Goal: Information Seeking & Learning: Find specific fact

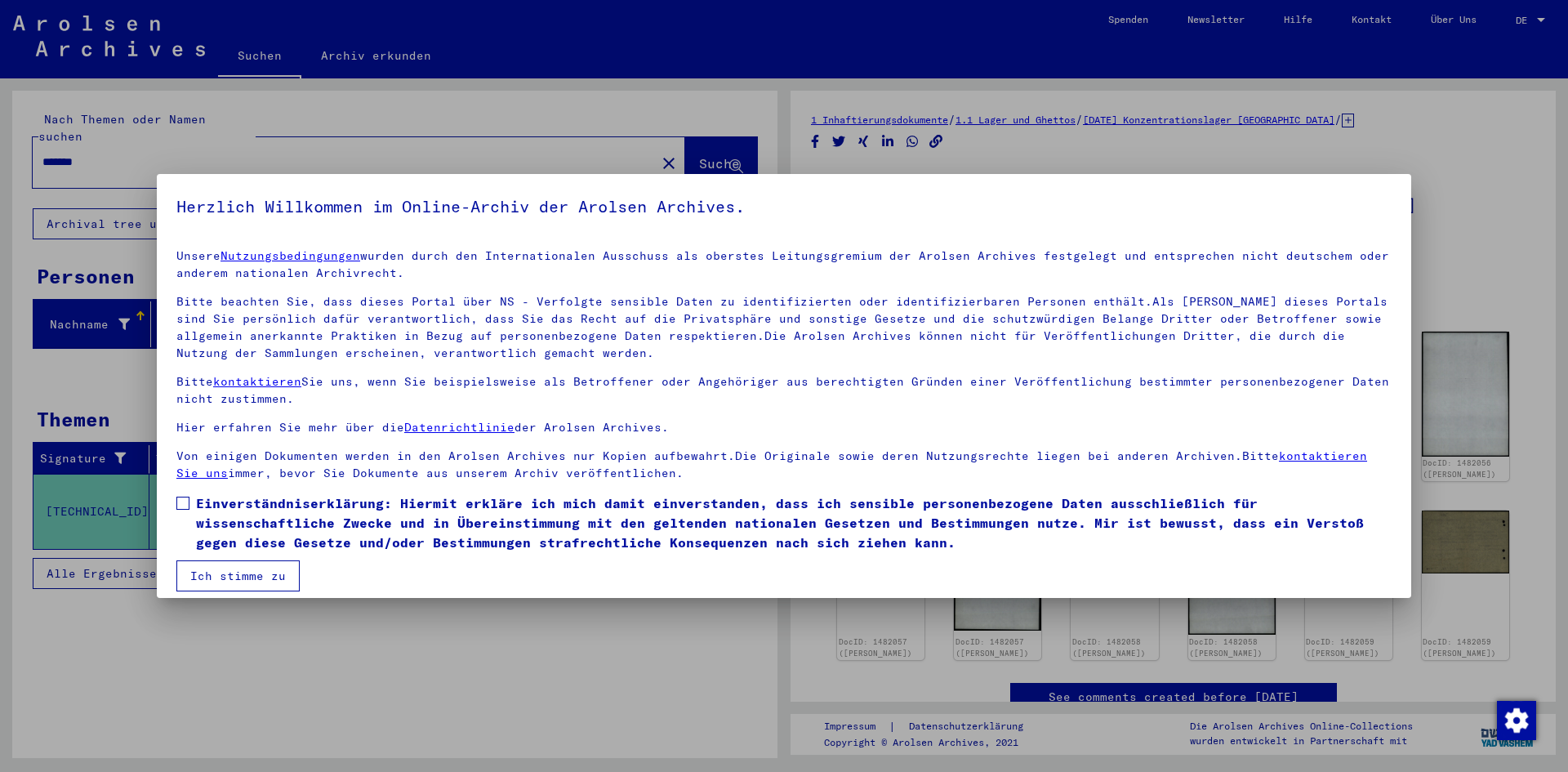
click at [184, 512] on label "Einverständniserklärung: Hiermit erkläre ich mich damit einverstanden, dass ich…" at bounding box center [784, 523] width 1216 height 59
click at [234, 579] on button "Ich stimme zu" at bounding box center [237, 577] width 123 height 31
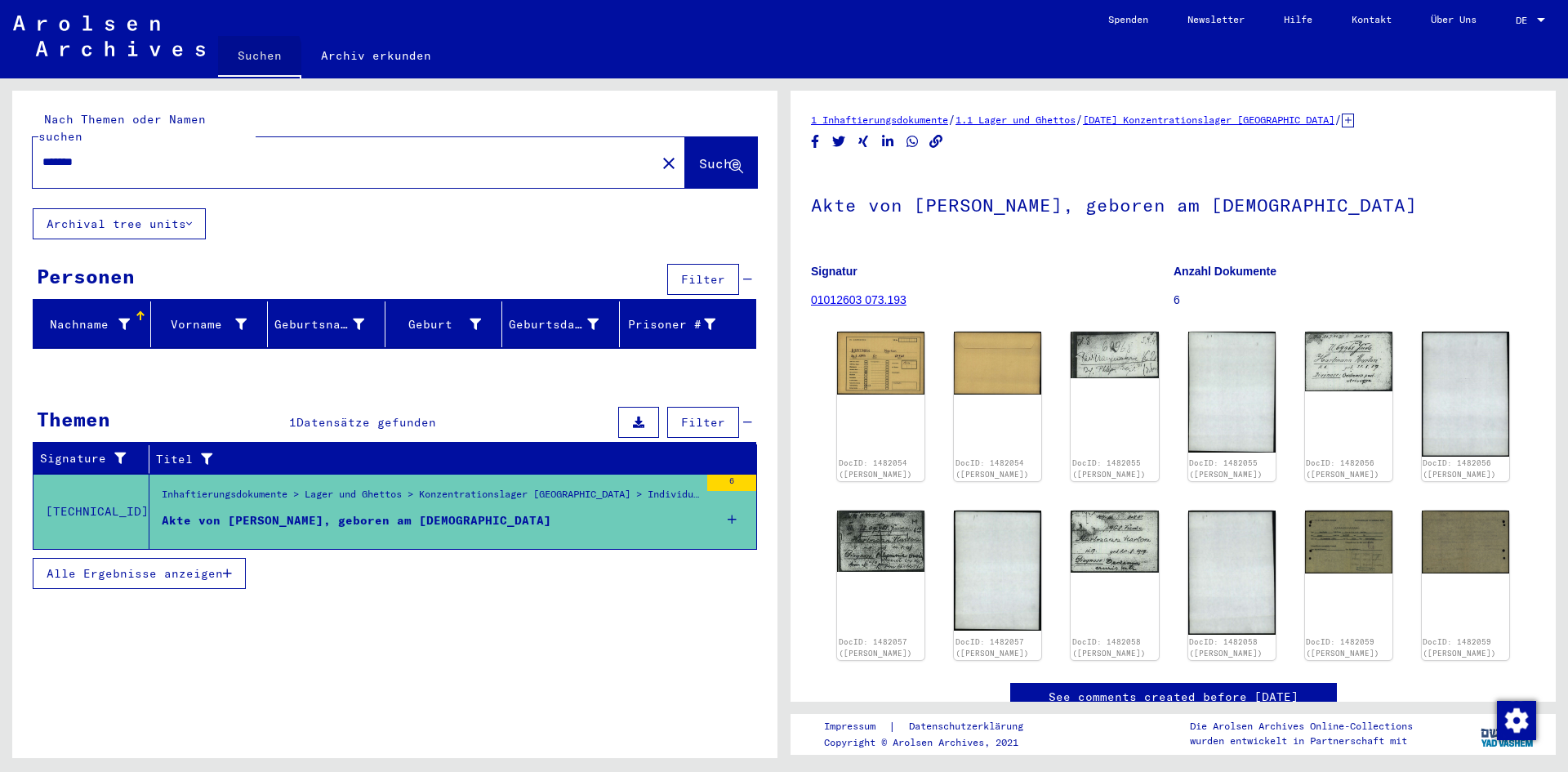
click at [238, 58] on link "Suchen" at bounding box center [260, 56] width 84 height 42
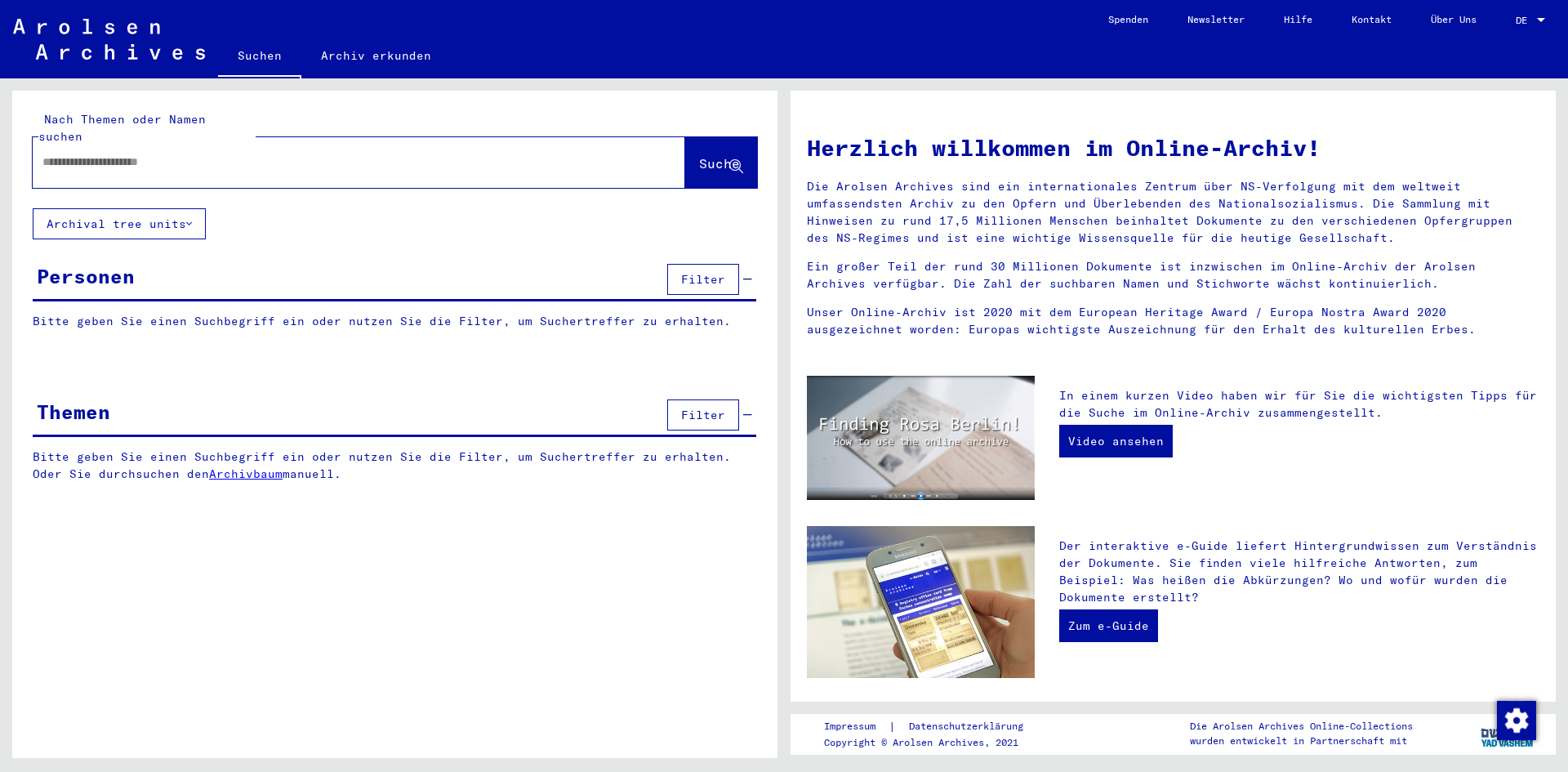
click at [172, 157] on div at bounding box center [335, 162] width 604 height 36
click at [167, 154] on input "text" at bounding box center [339, 162] width 594 height 17
type input "**********"
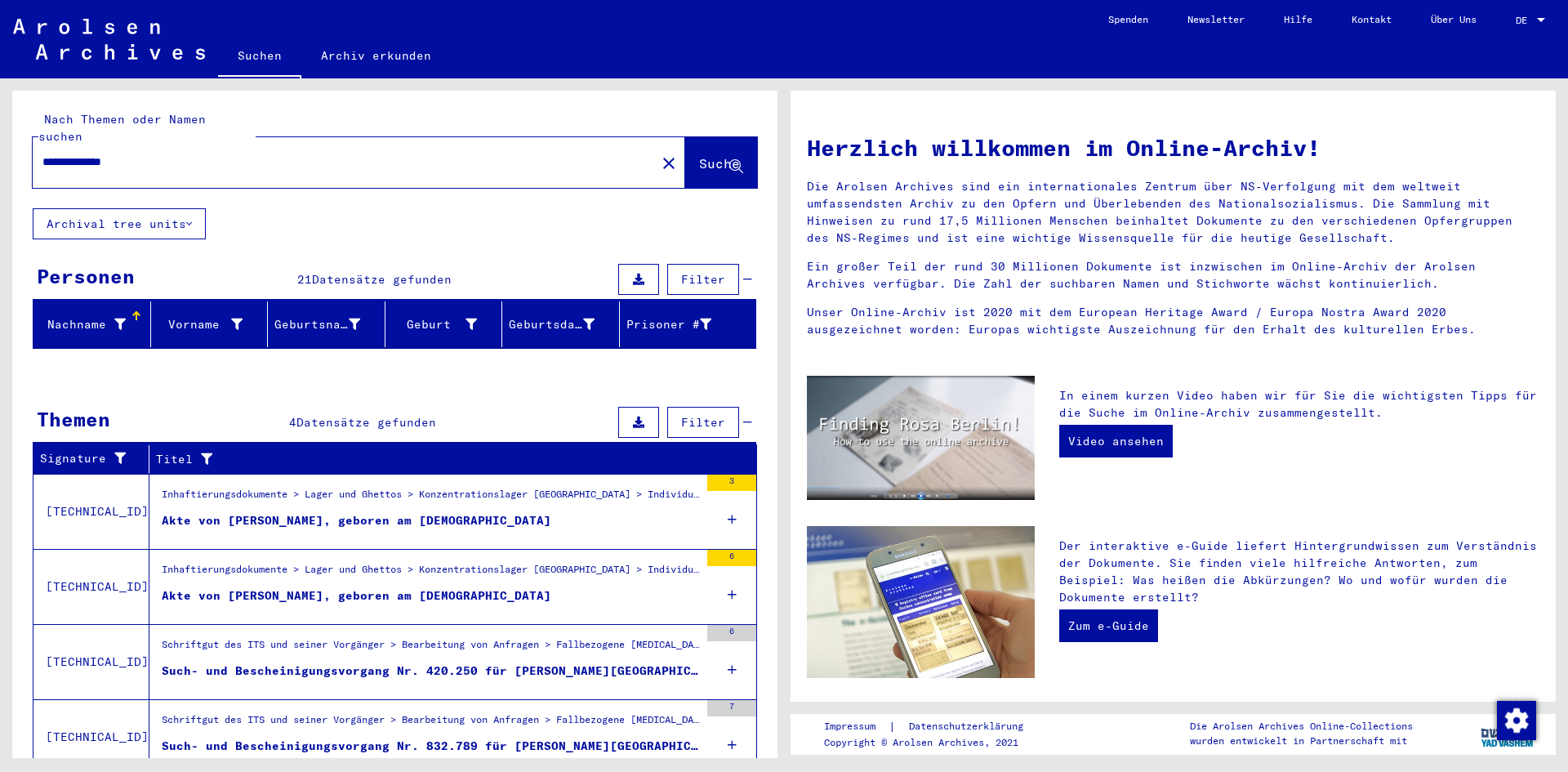
click at [1542, 17] on div at bounding box center [1542, 21] width 15 height 12
click at [1510, 34] on span "English" at bounding box center [1500, 29] width 40 height 12
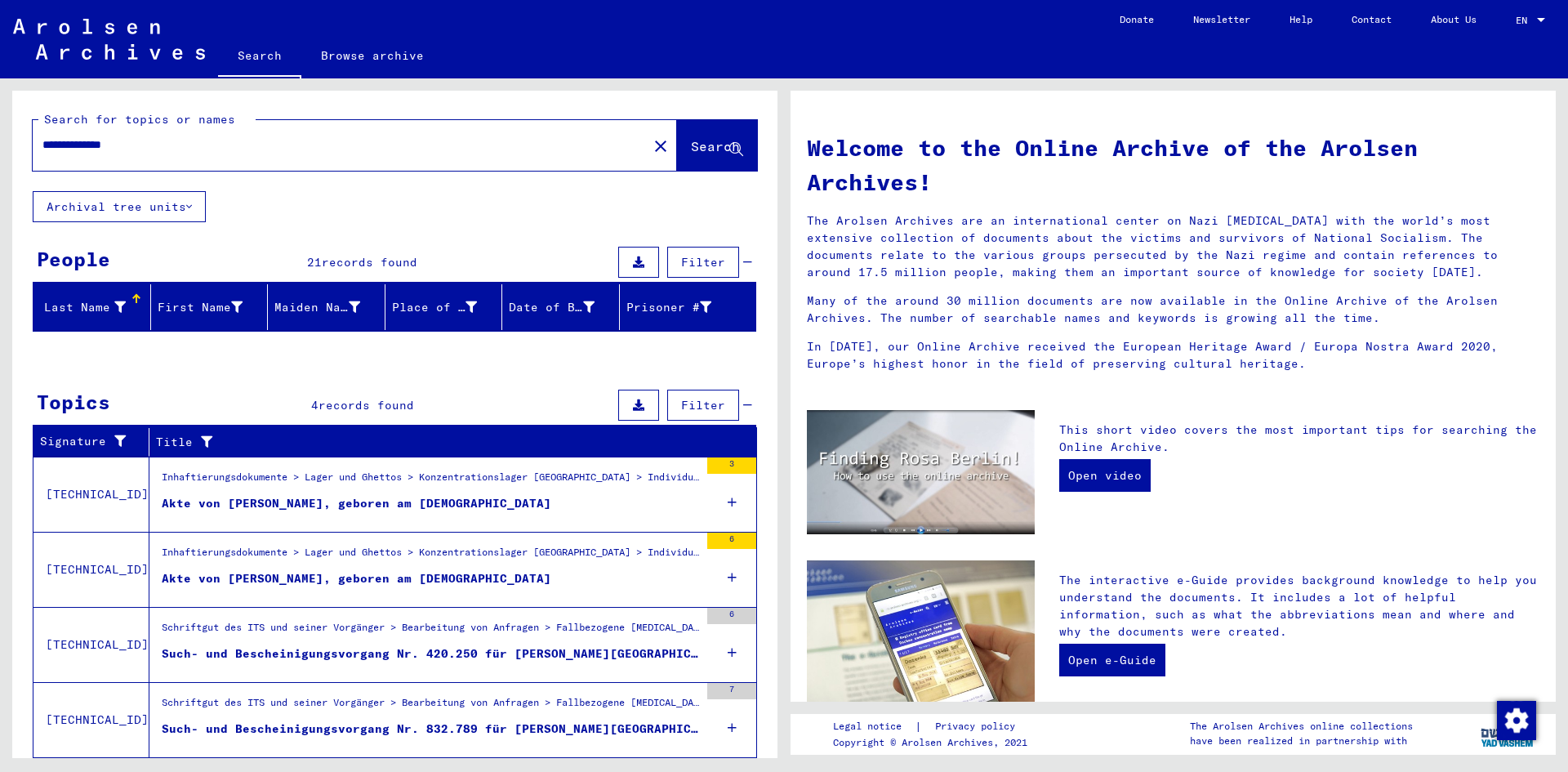
click at [417, 257] on div "People 21 records found Filter" at bounding box center [394, 263] width 724 height 41
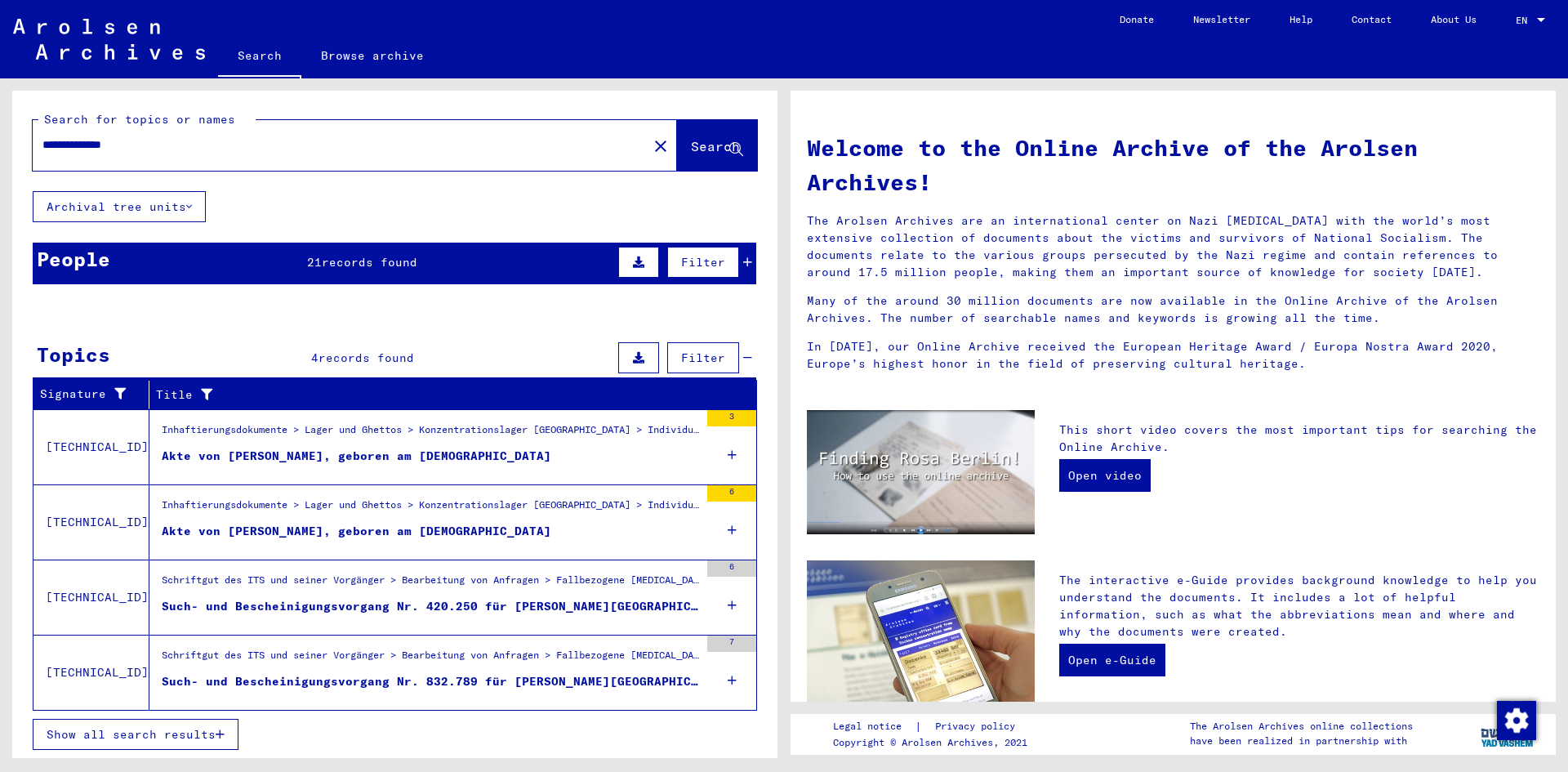
click at [627, 251] on button at bounding box center [638, 262] width 41 height 31
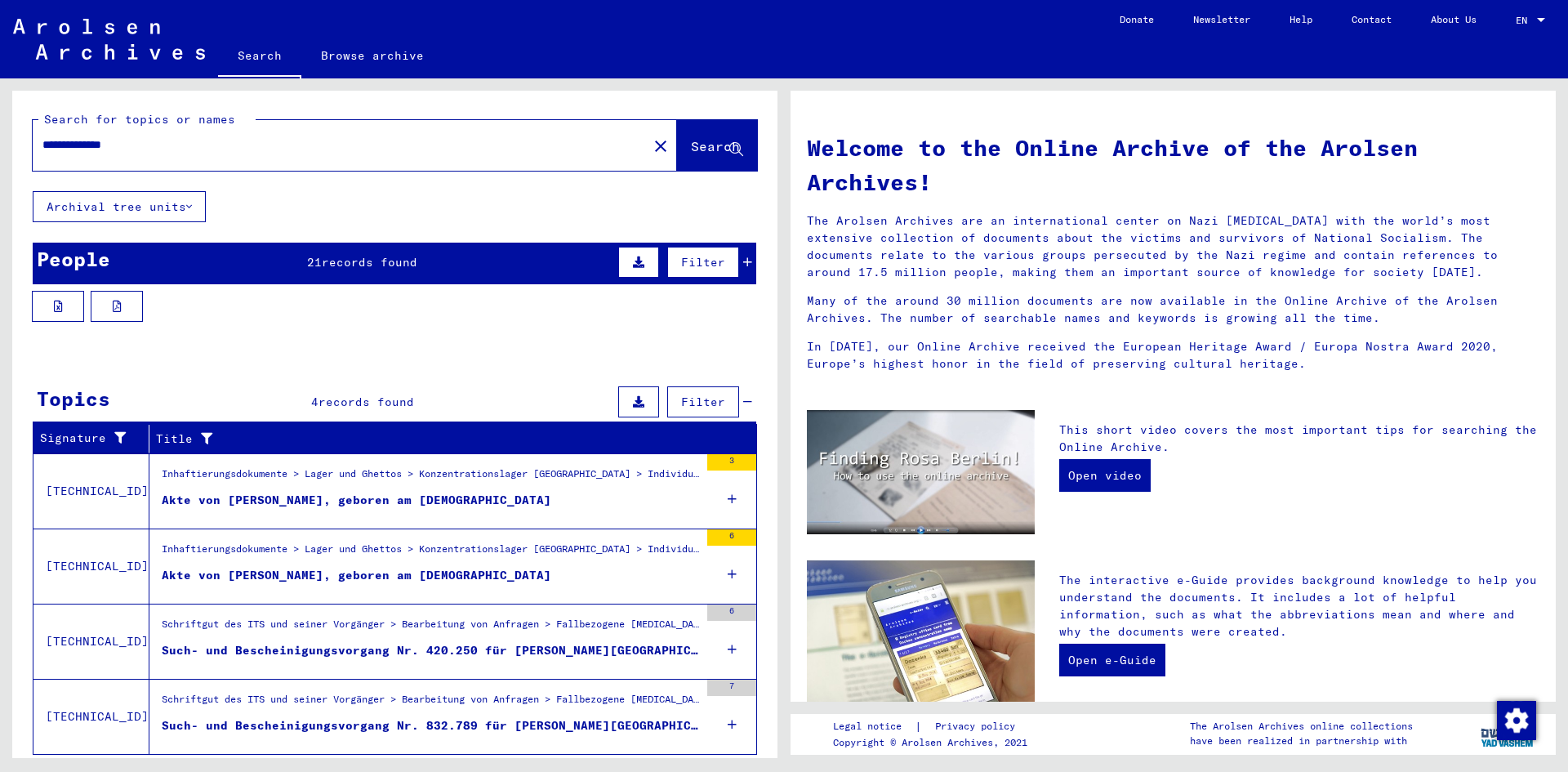
click at [628, 252] on button at bounding box center [638, 262] width 41 height 31
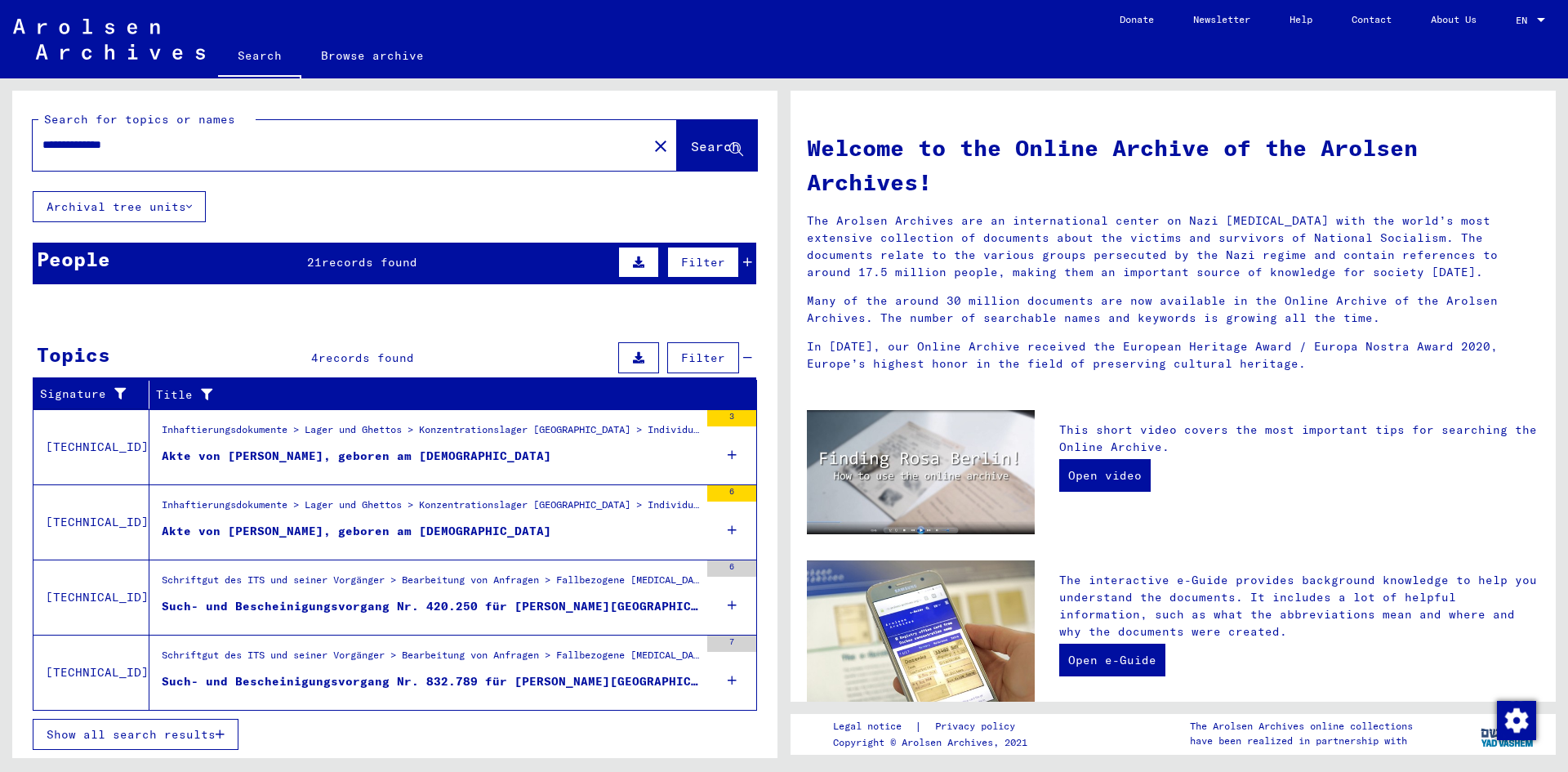
click at [628, 252] on button at bounding box center [638, 262] width 41 height 31
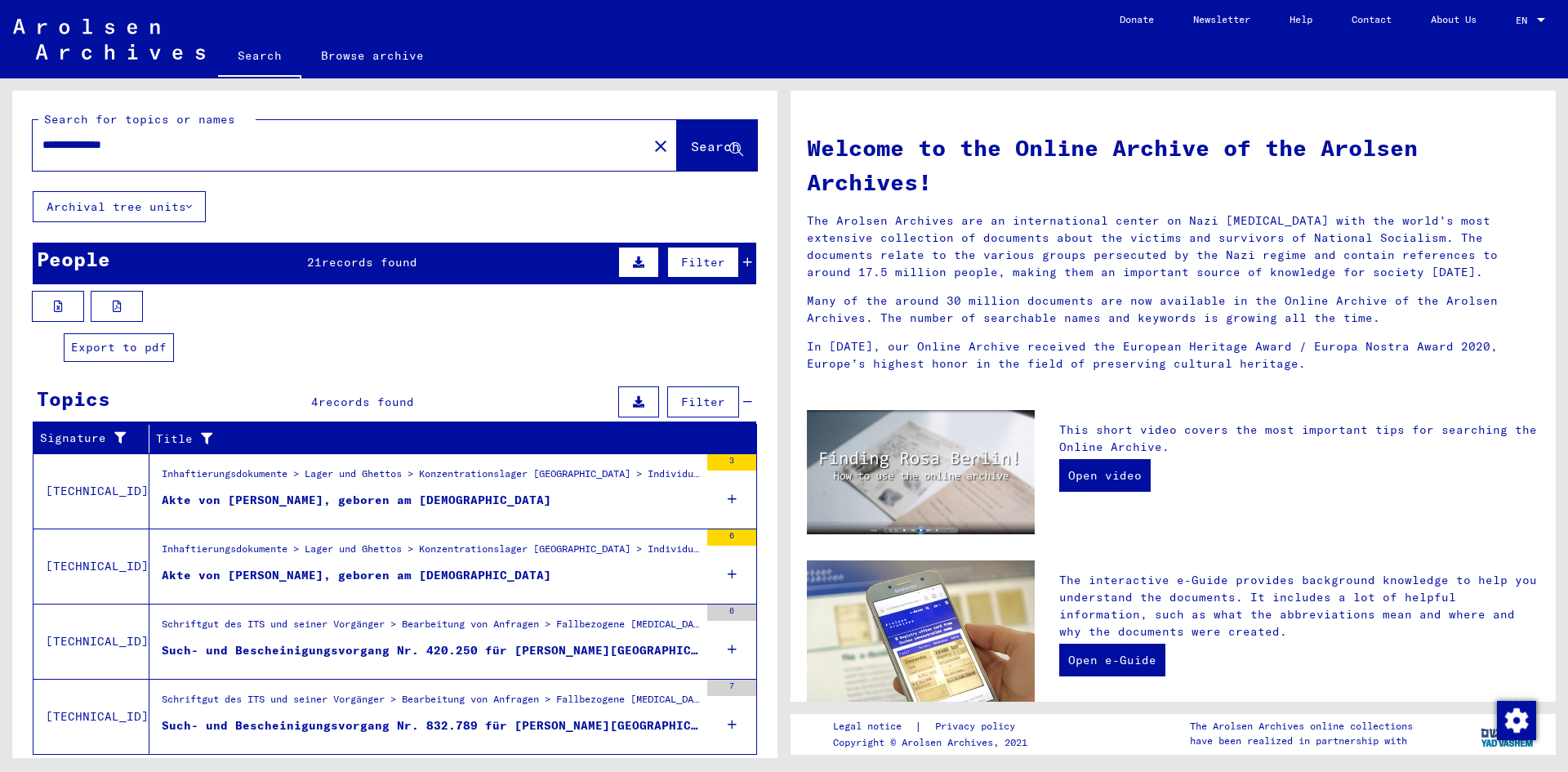
click at [118, 302] on icon at bounding box center [117, 306] width 9 height 12
